Goal: Find specific page/section: Find specific page/section

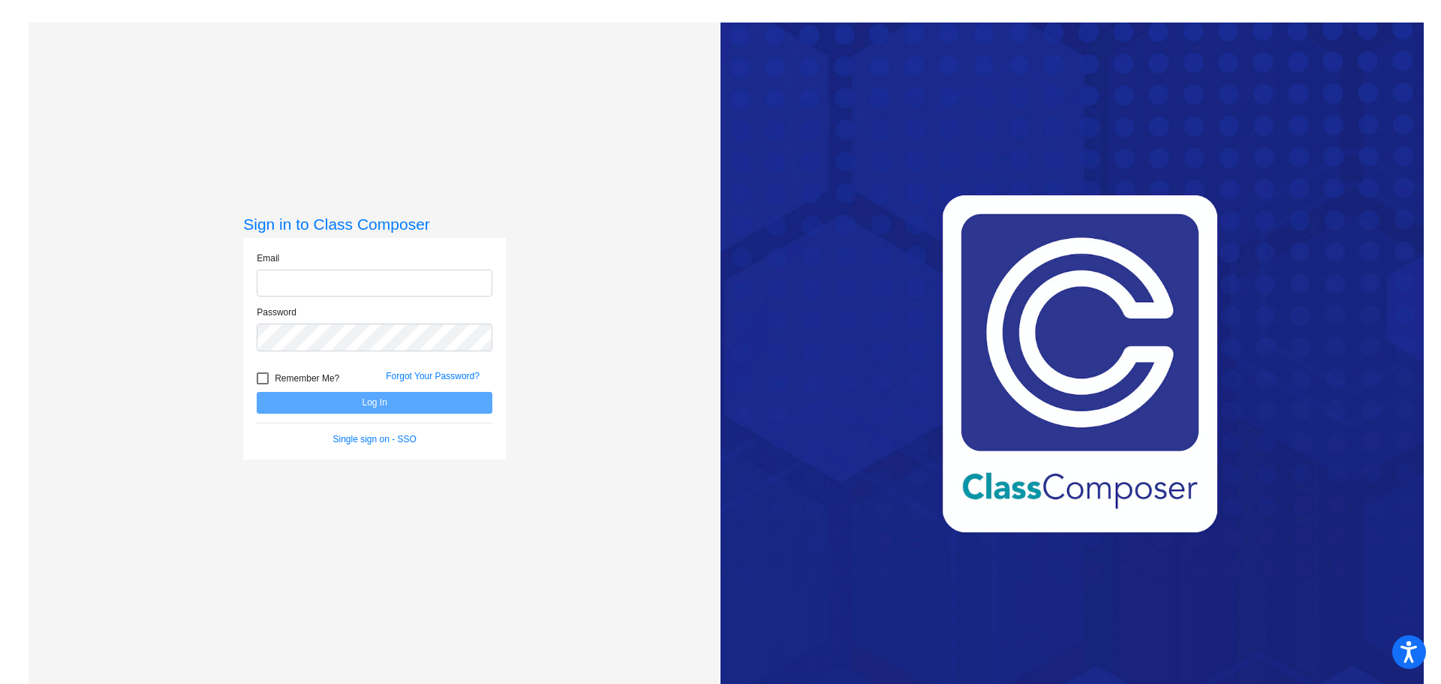
type input "[EMAIL_ADDRESS][PERSON_NAME][DOMAIN_NAME]"
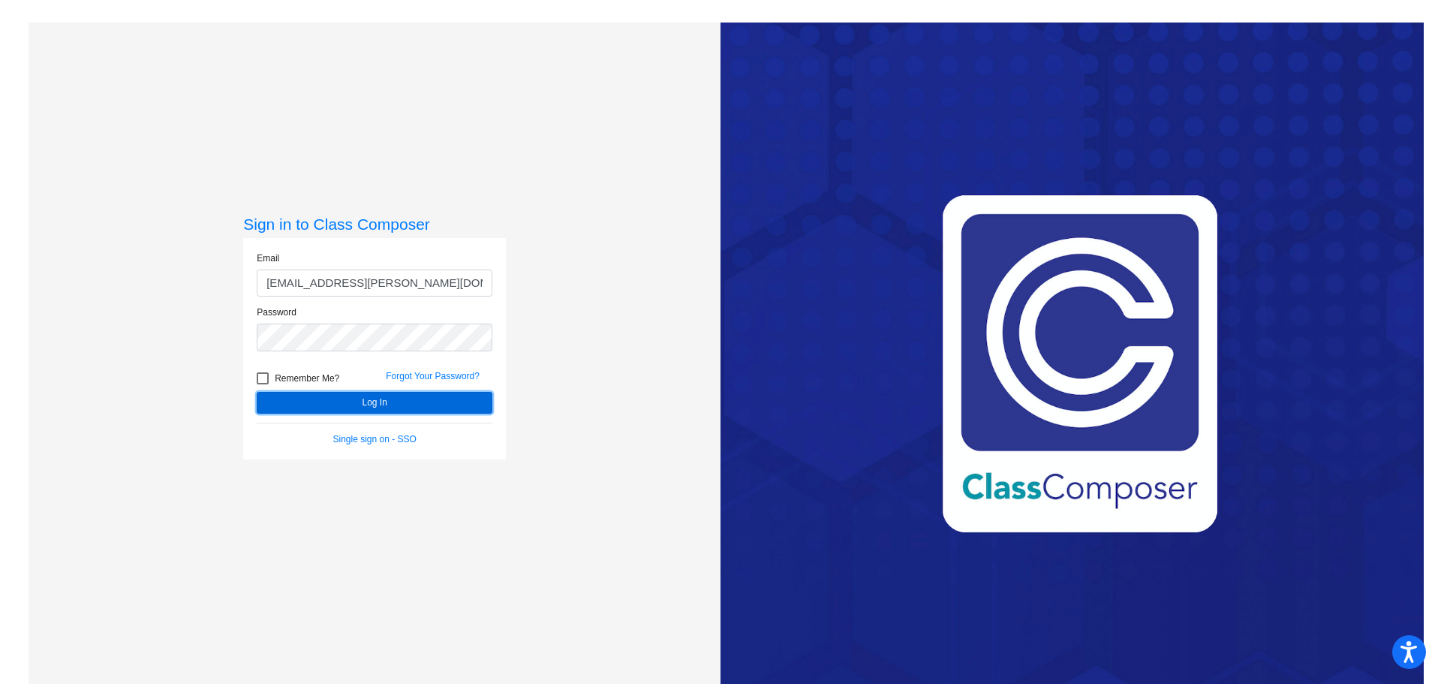
click at [368, 403] on button "Log In" at bounding box center [375, 403] width 236 height 22
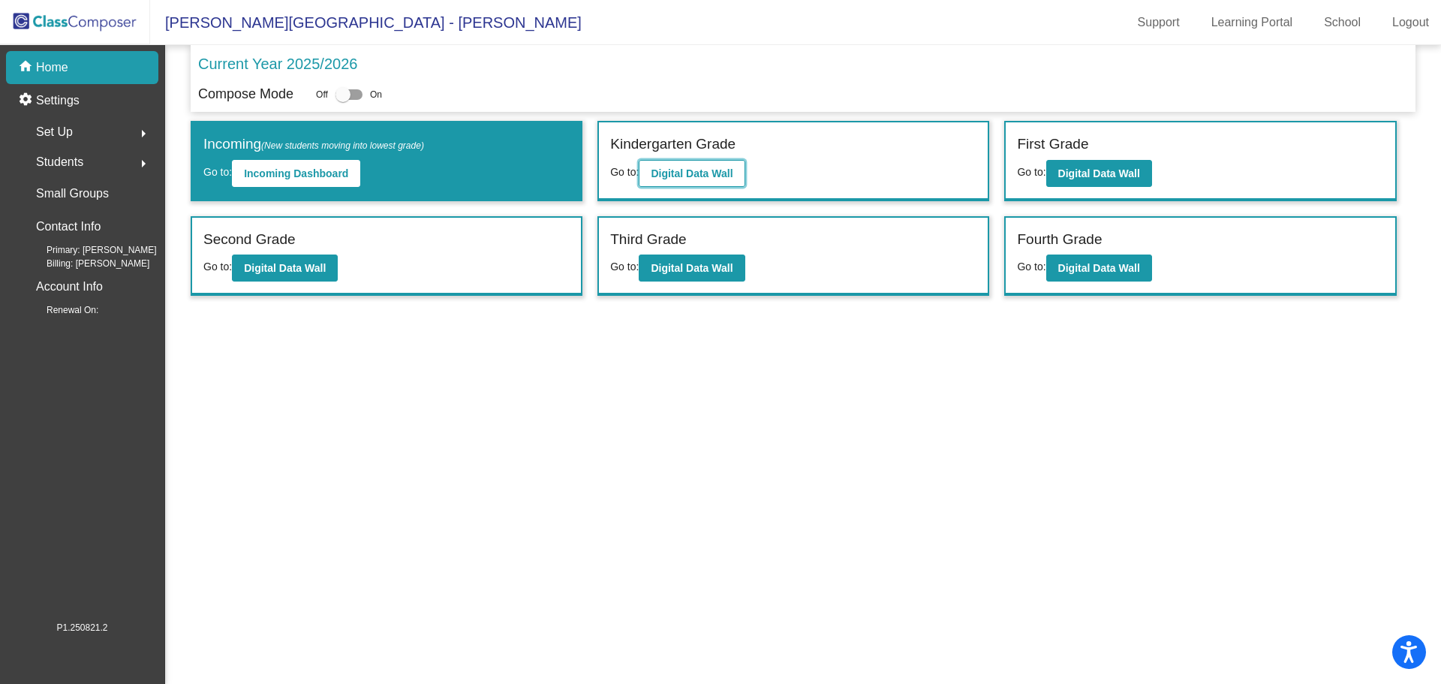
click at [663, 173] on b "Digital Data Wall" at bounding box center [692, 173] width 82 height 12
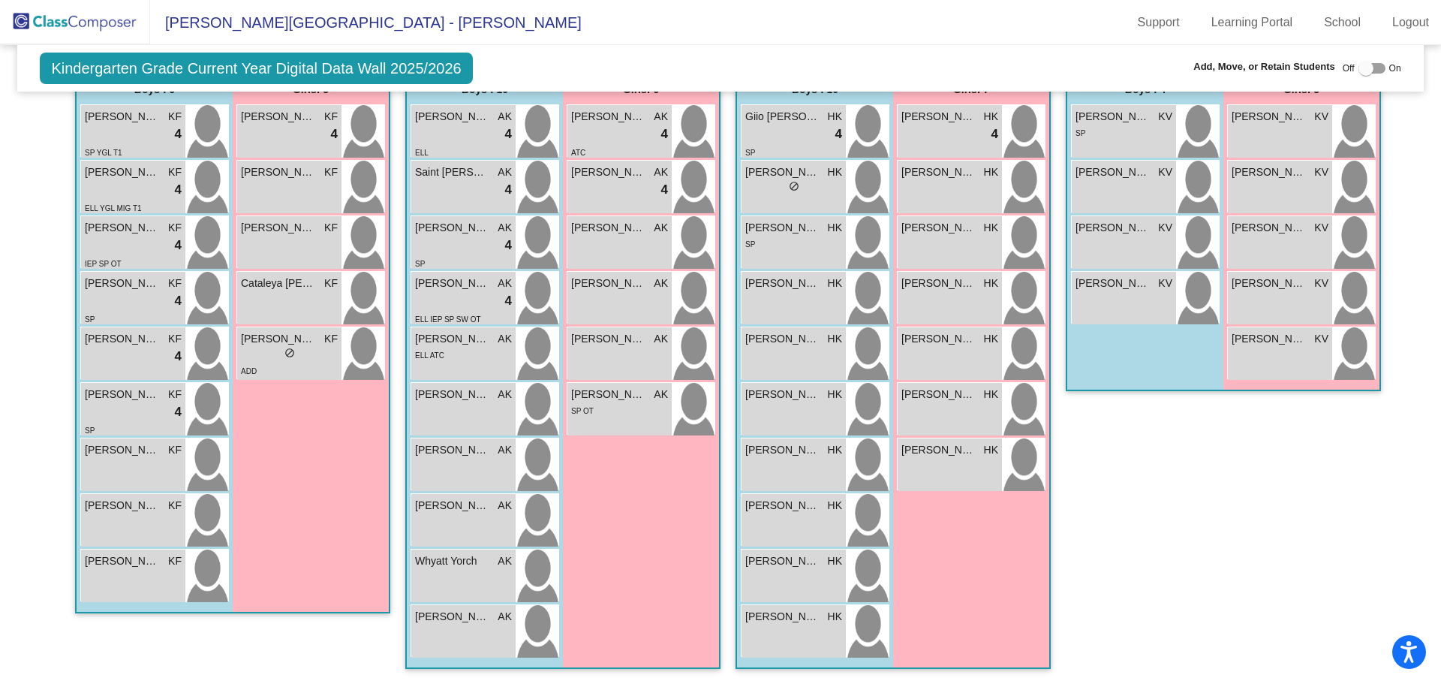
scroll to position [198, 0]
